Goal: Use online tool/utility: Utilize a website feature to perform a specific function

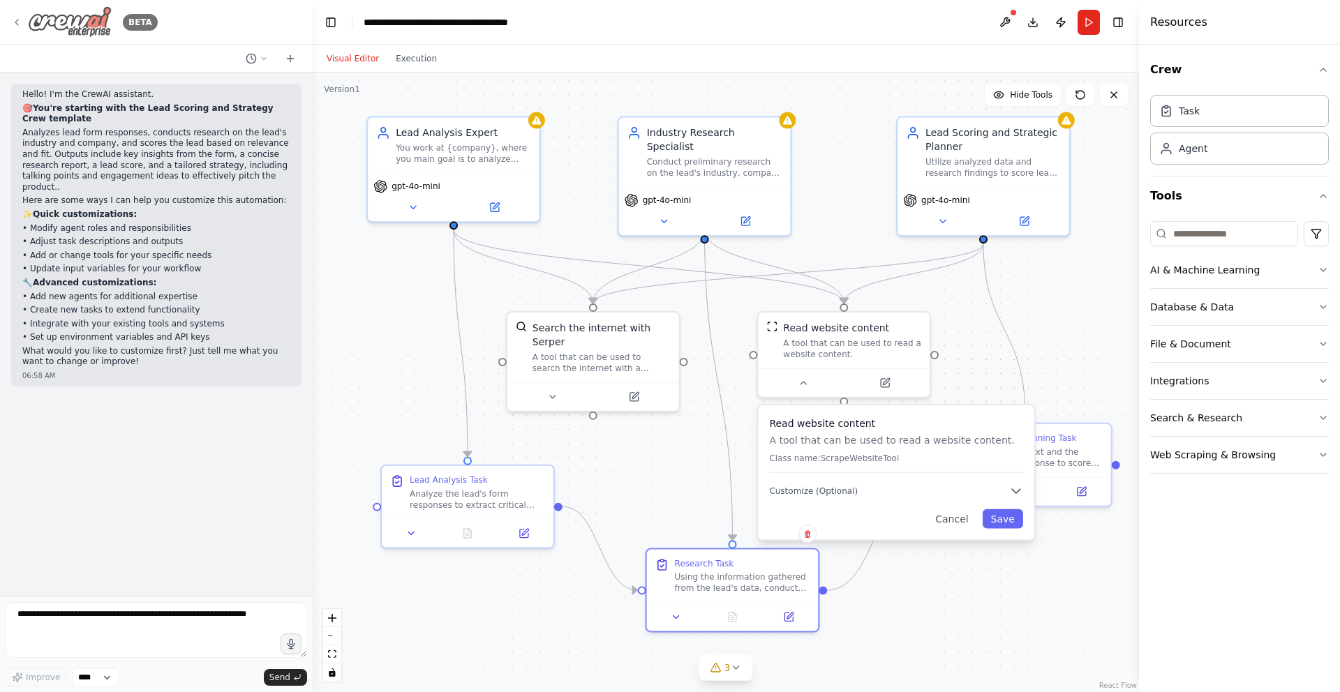
click at [22, 18] on div "BETA" at bounding box center [84, 21] width 147 height 31
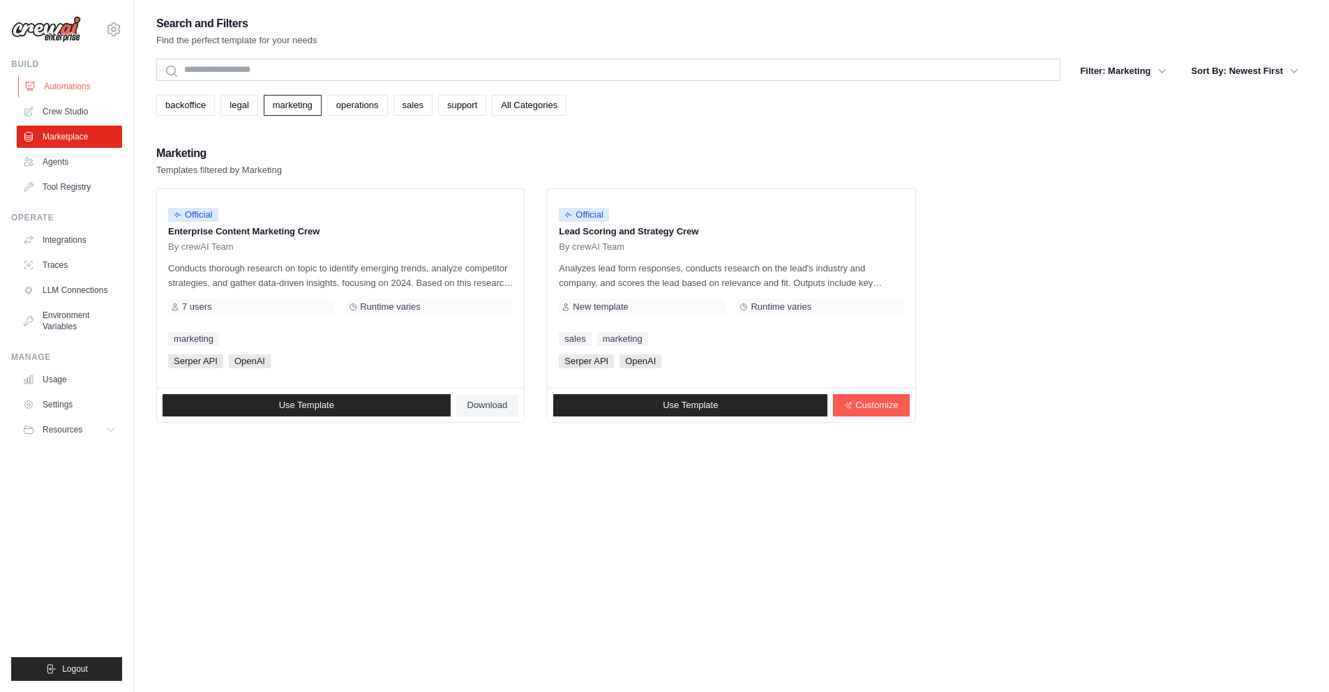
click at [96, 87] on link "Automations" at bounding box center [70, 86] width 105 height 22
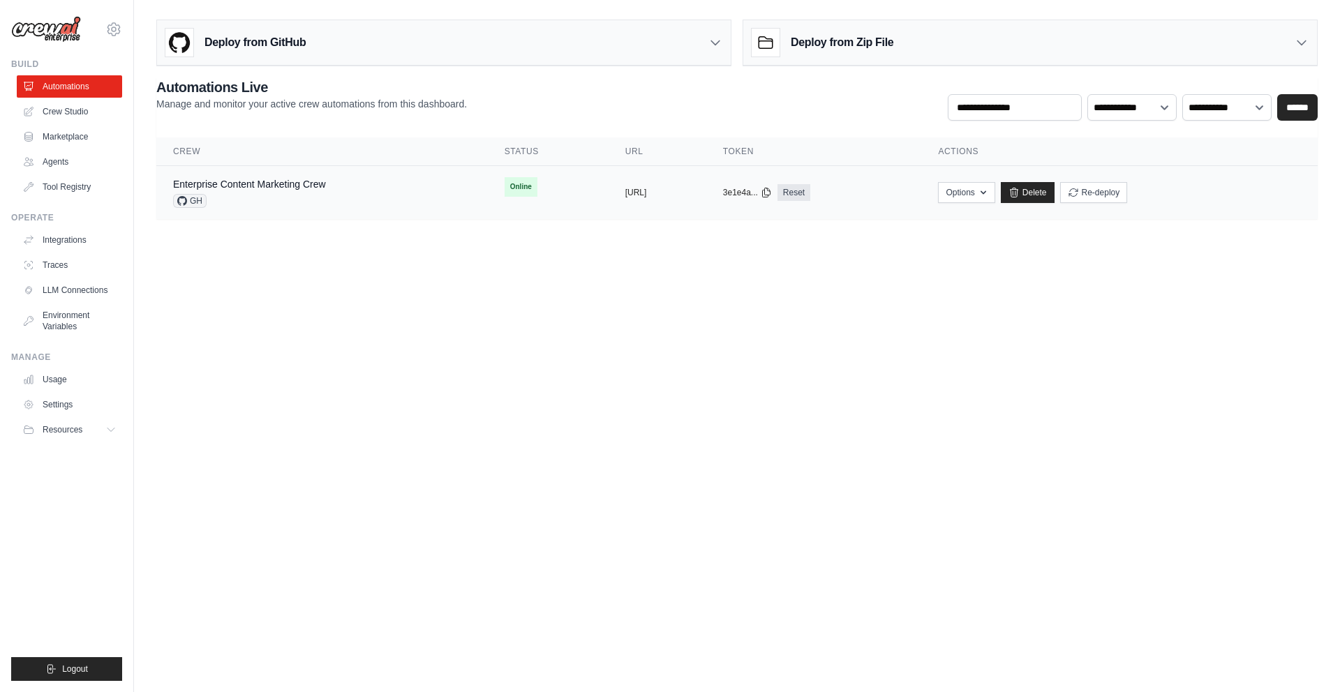
click at [625, 191] on div "copied" at bounding box center [640, 187] width 30 height 17
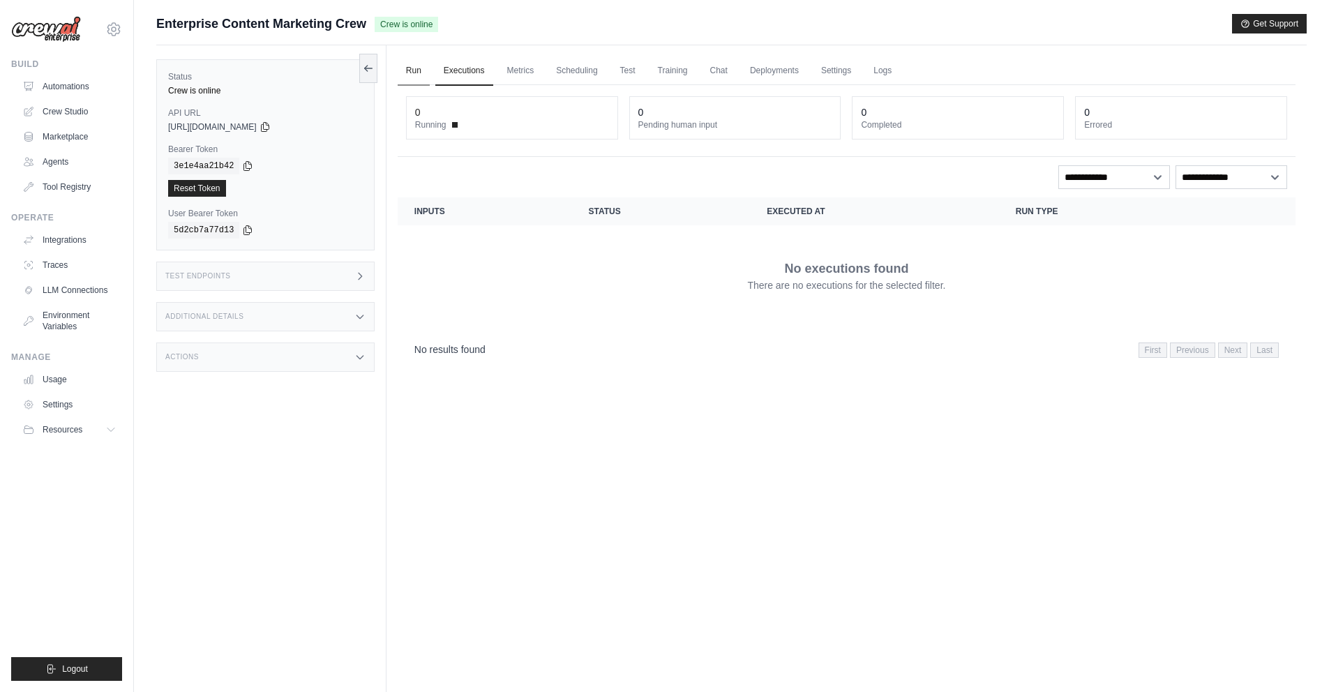
click at [418, 73] on link "Run" at bounding box center [414, 71] width 32 height 29
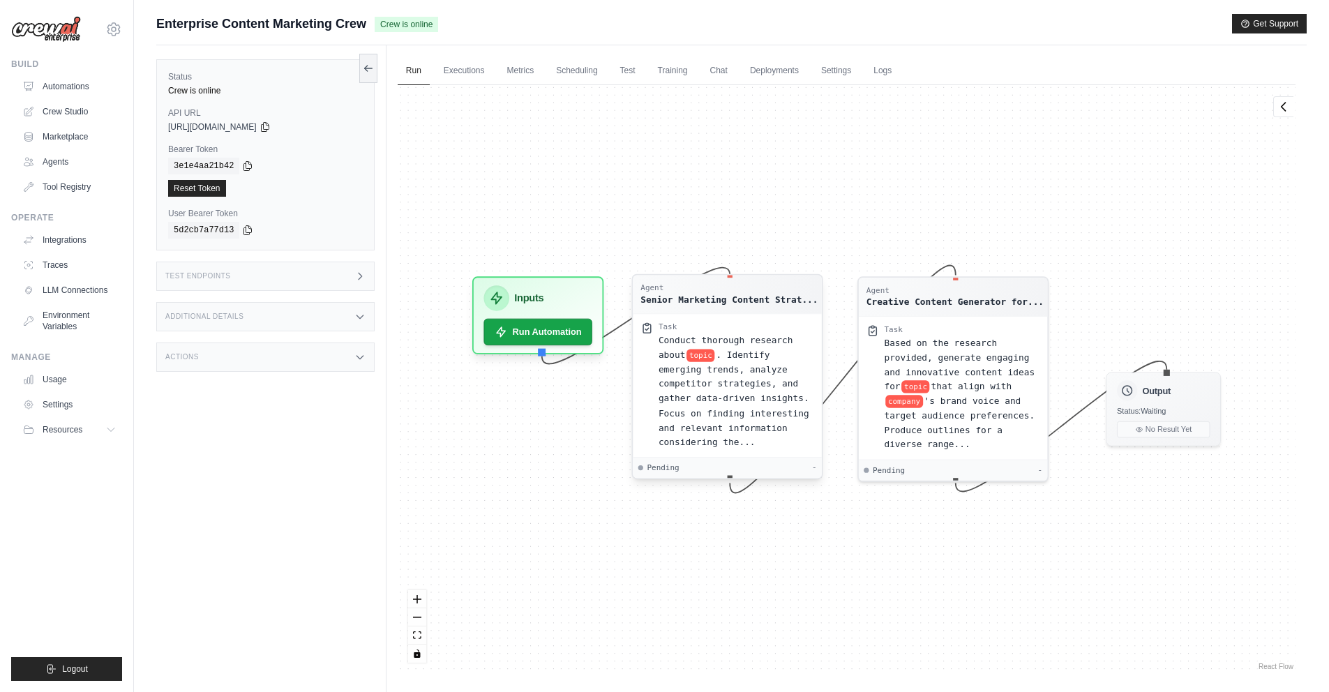
click at [722, 342] on span "Conduct thorough research about" at bounding box center [726, 347] width 135 height 24
click at [751, 363] on div "Conduct thorough research about topic . Identify emerging trends, analyze compe…" at bounding box center [737, 392] width 156 height 116
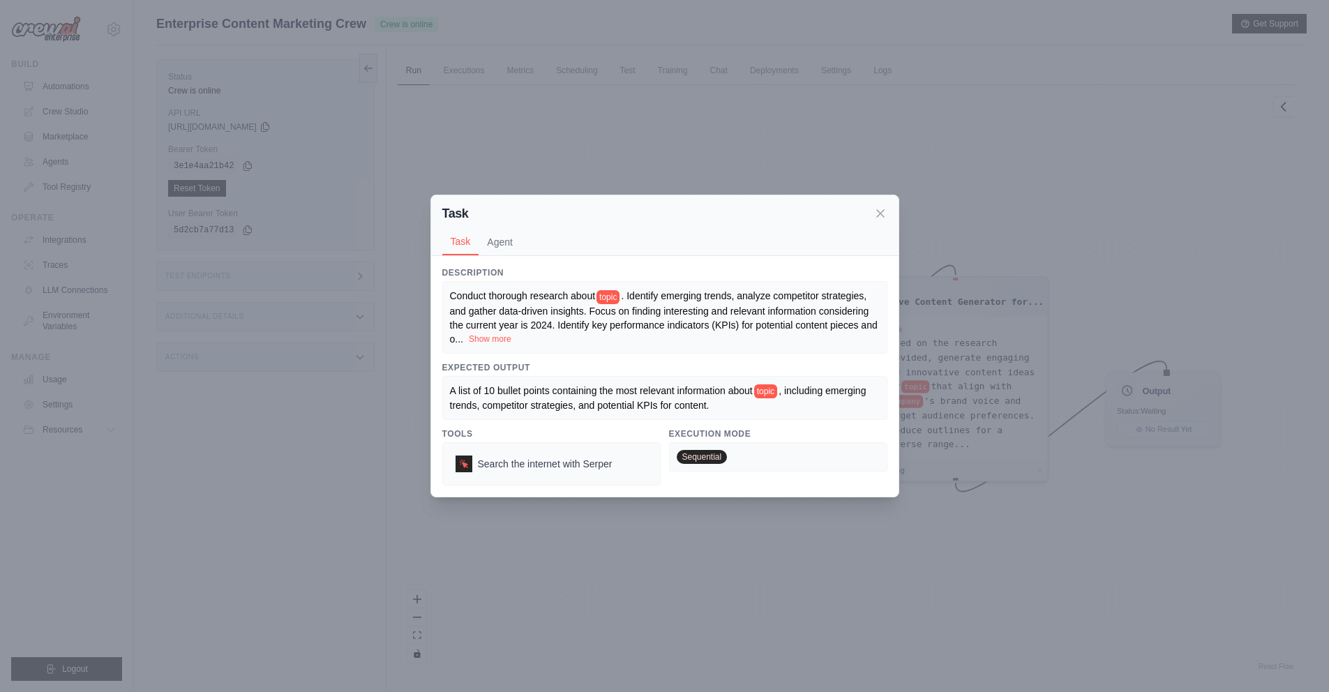
click at [498, 338] on button "Show more" at bounding box center [490, 339] width 43 height 11
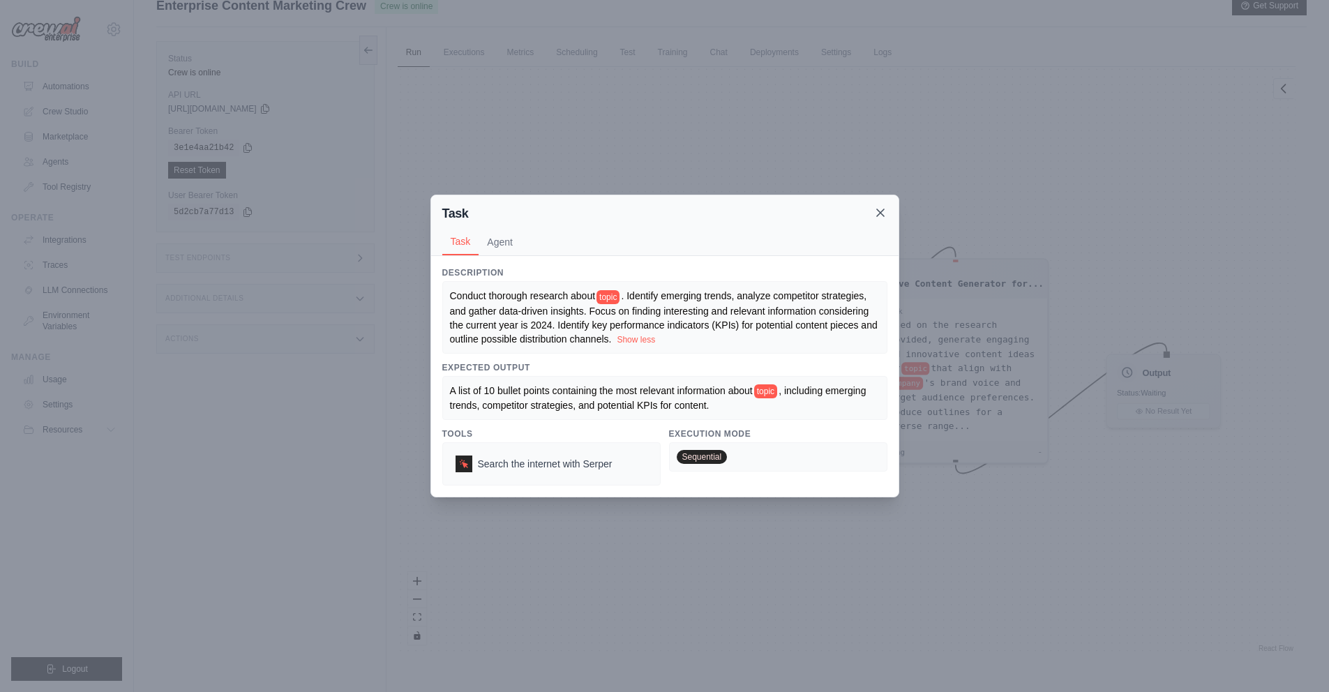
click at [879, 209] on icon at bounding box center [880, 212] width 7 height 7
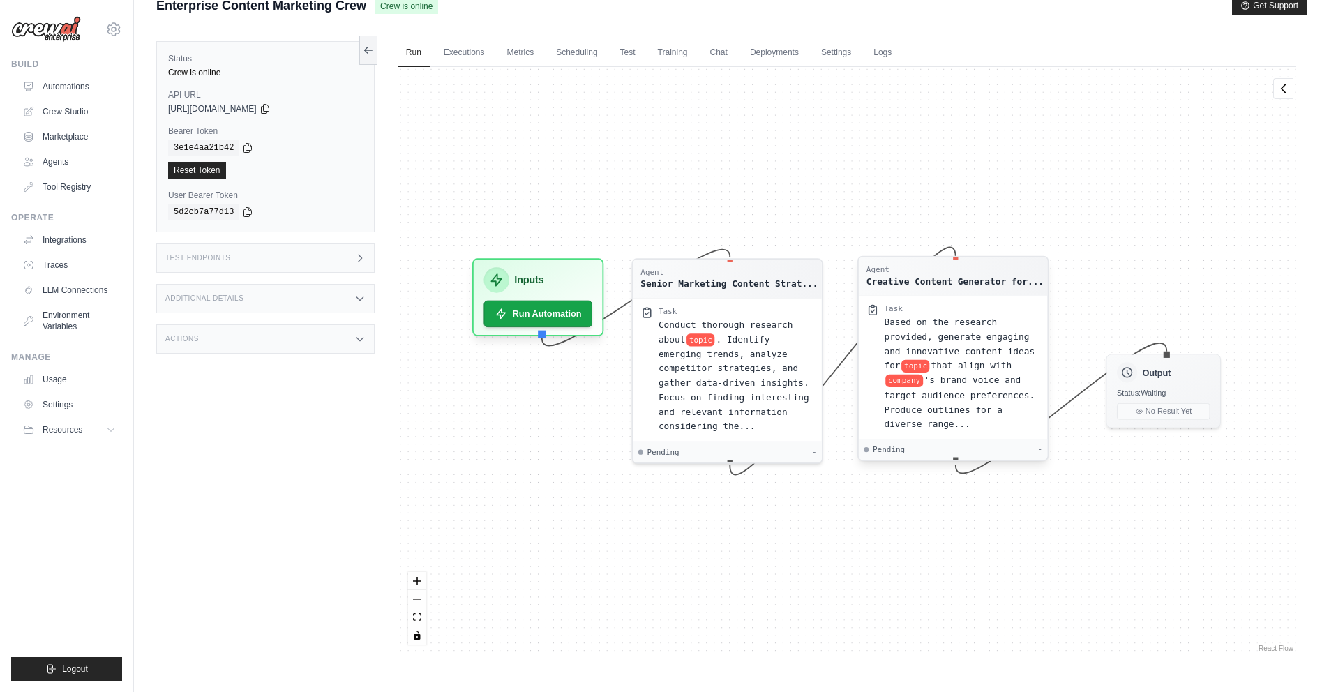
click at [916, 325] on span "Based on the research provided, generate engaging and innovative content ideas …" at bounding box center [959, 344] width 151 height 54
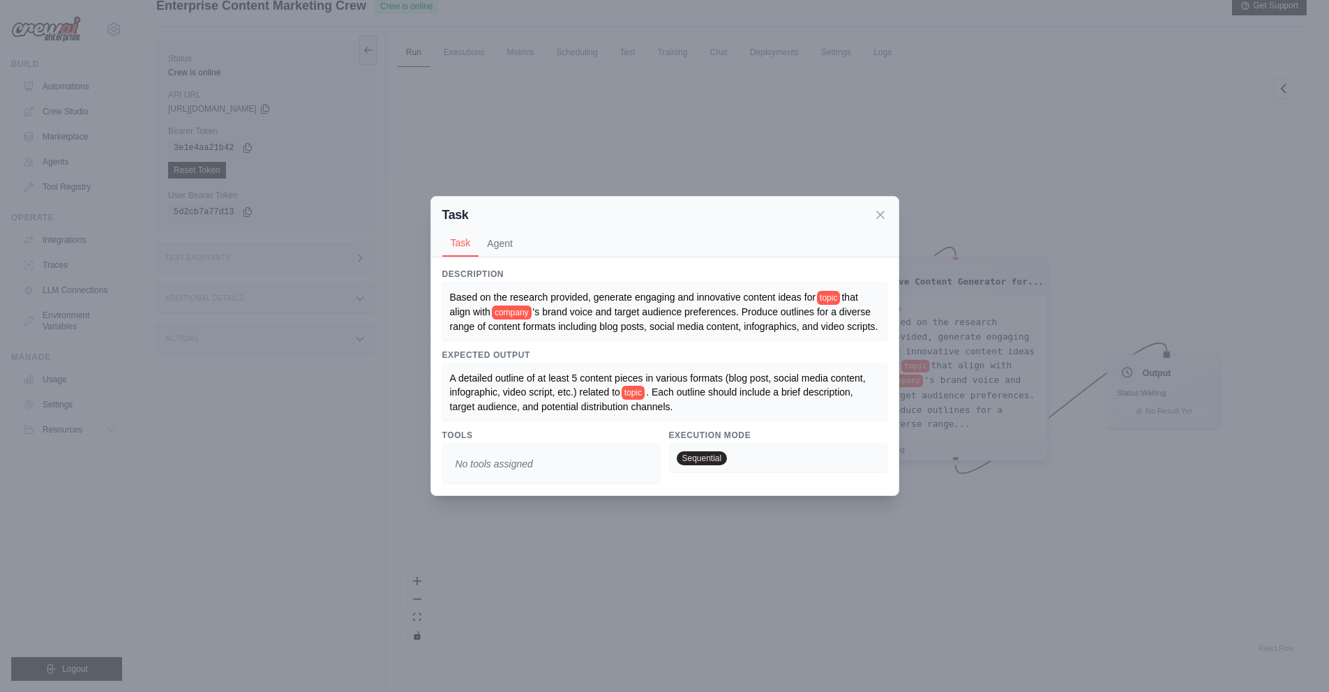
click at [916, 325] on div "Task Task Agent Description Based on the research provided, generate engaging a…" at bounding box center [664, 346] width 1329 height 692
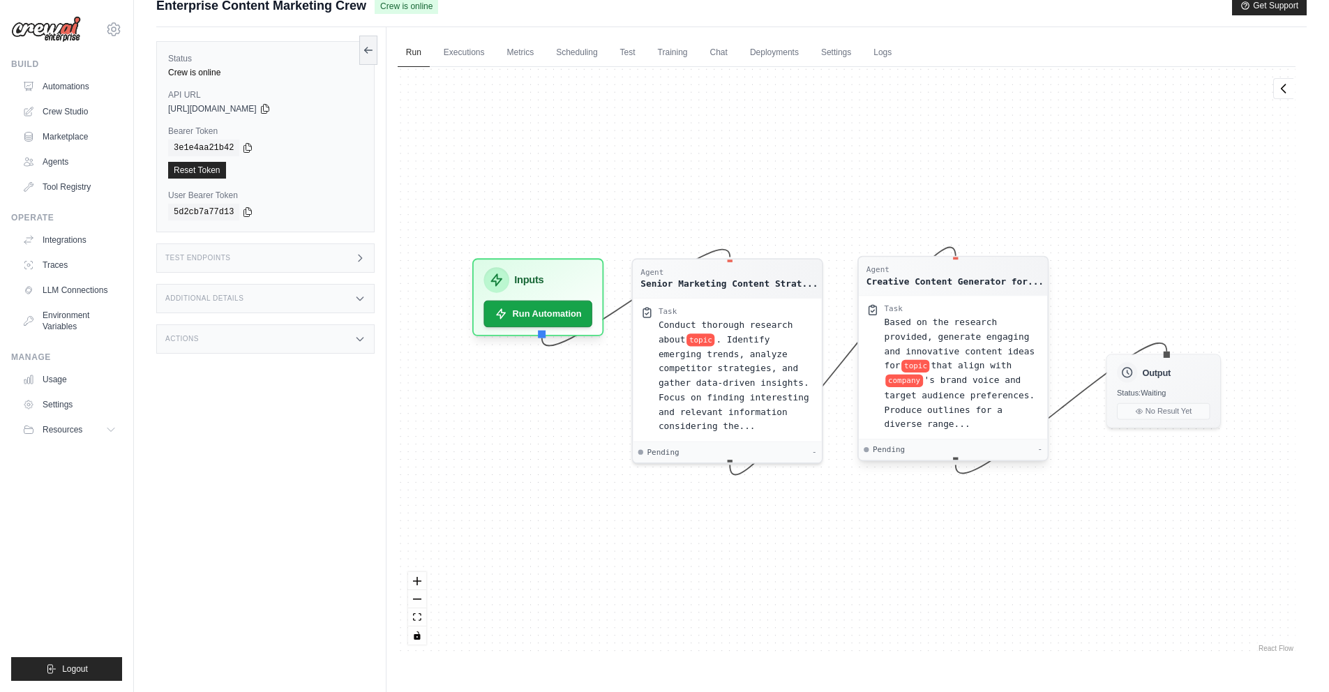
click at [916, 324] on span "Based on the research provided, generate engaging and innovative content ideas …" at bounding box center [959, 344] width 151 height 54
click at [916, 324] on span "Based on the research provided, generate engaging and innovative content ideas …" at bounding box center [958, 344] width 151 height 54
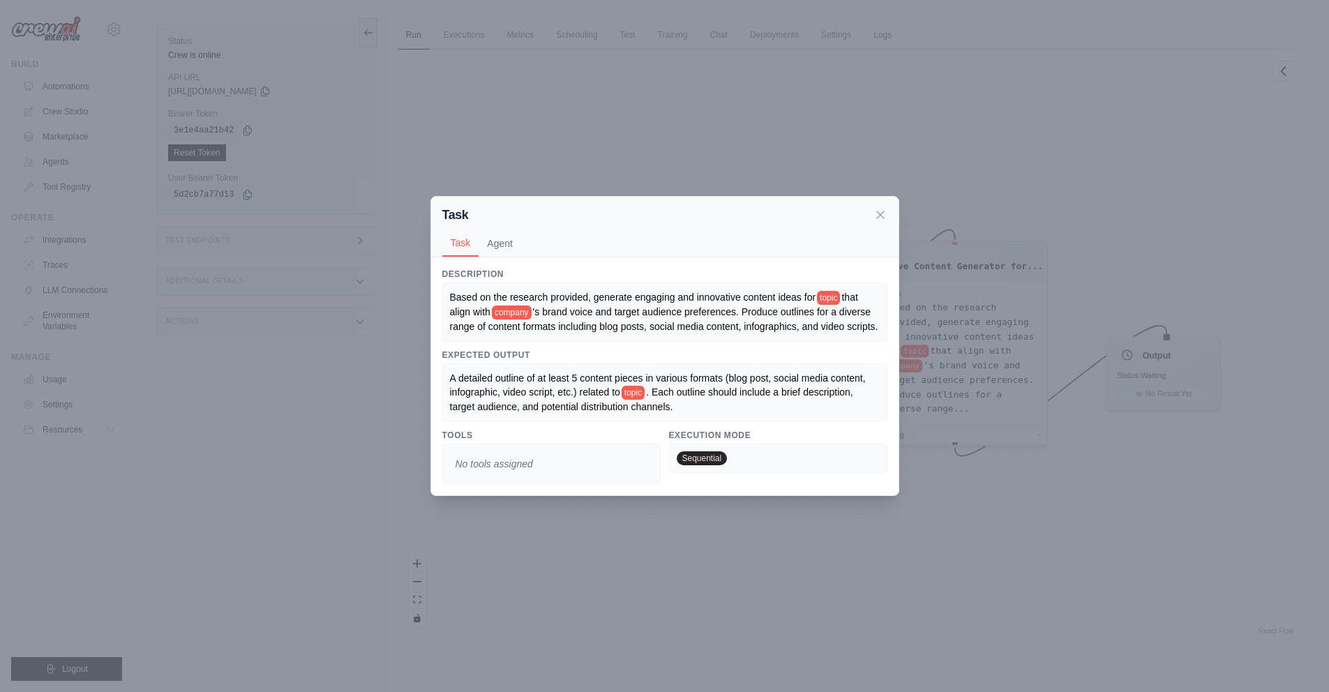
scroll to position [45, 0]
click at [880, 216] on icon at bounding box center [881, 214] width 14 height 14
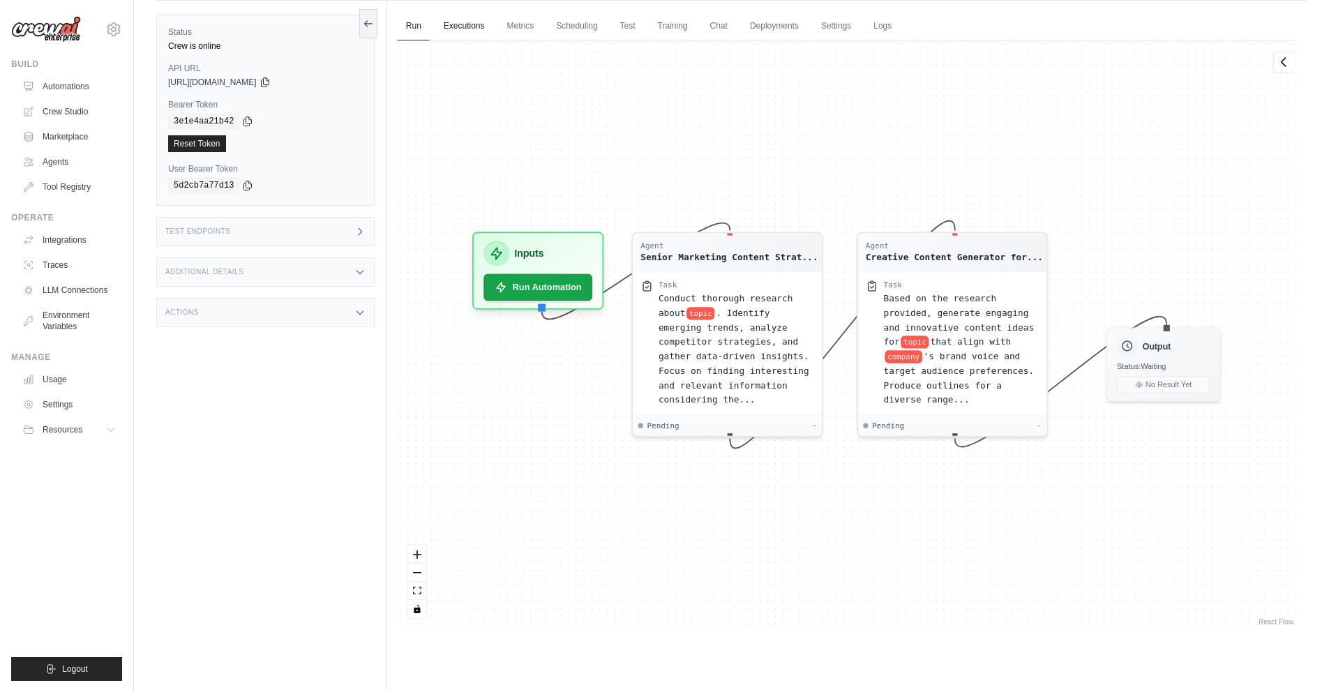
click at [461, 33] on link "Executions" at bounding box center [464, 26] width 58 height 29
